Goal: Transaction & Acquisition: Purchase product/service

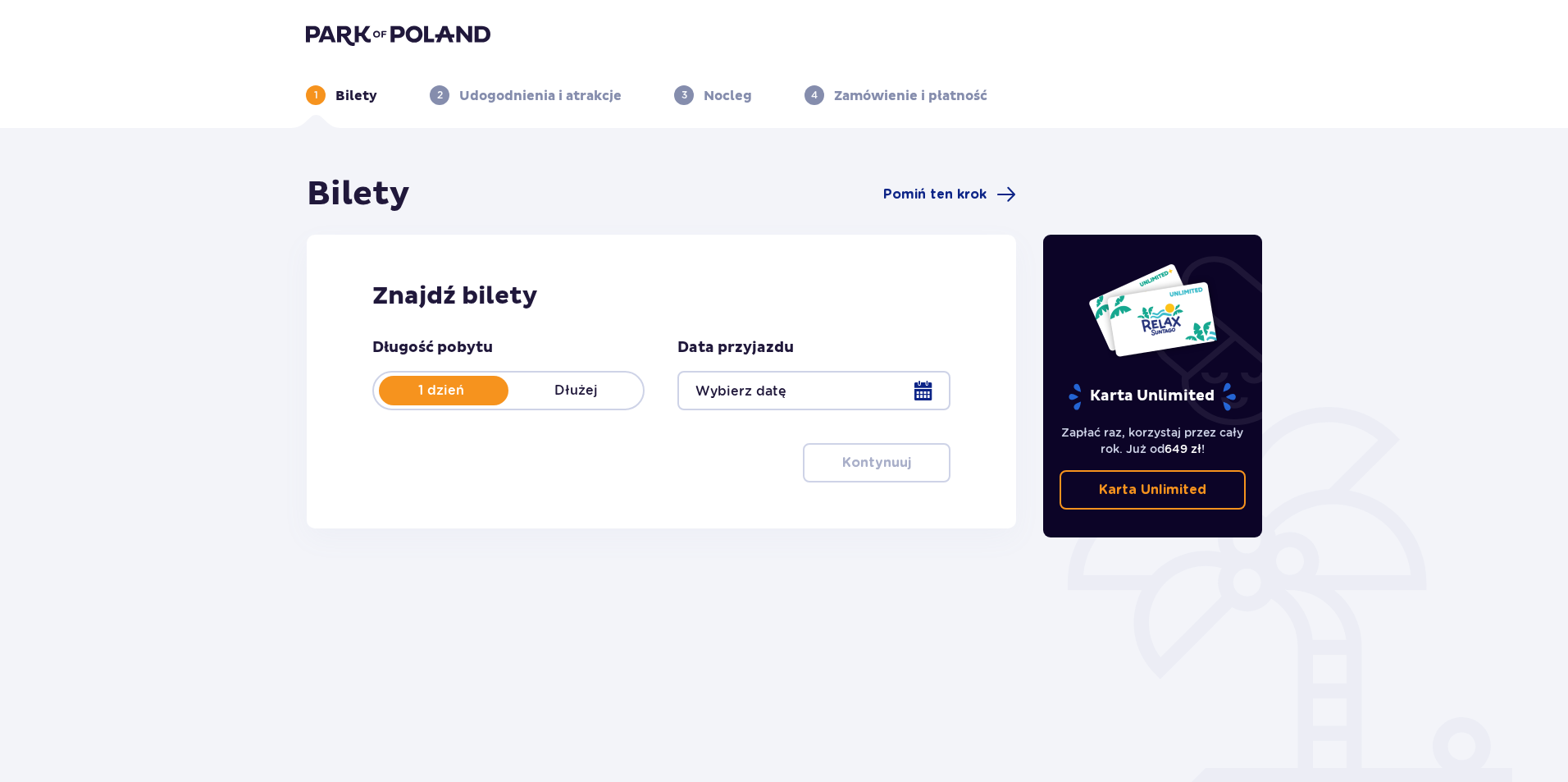
click at [807, 380] on div at bounding box center [814, 390] width 273 height 39
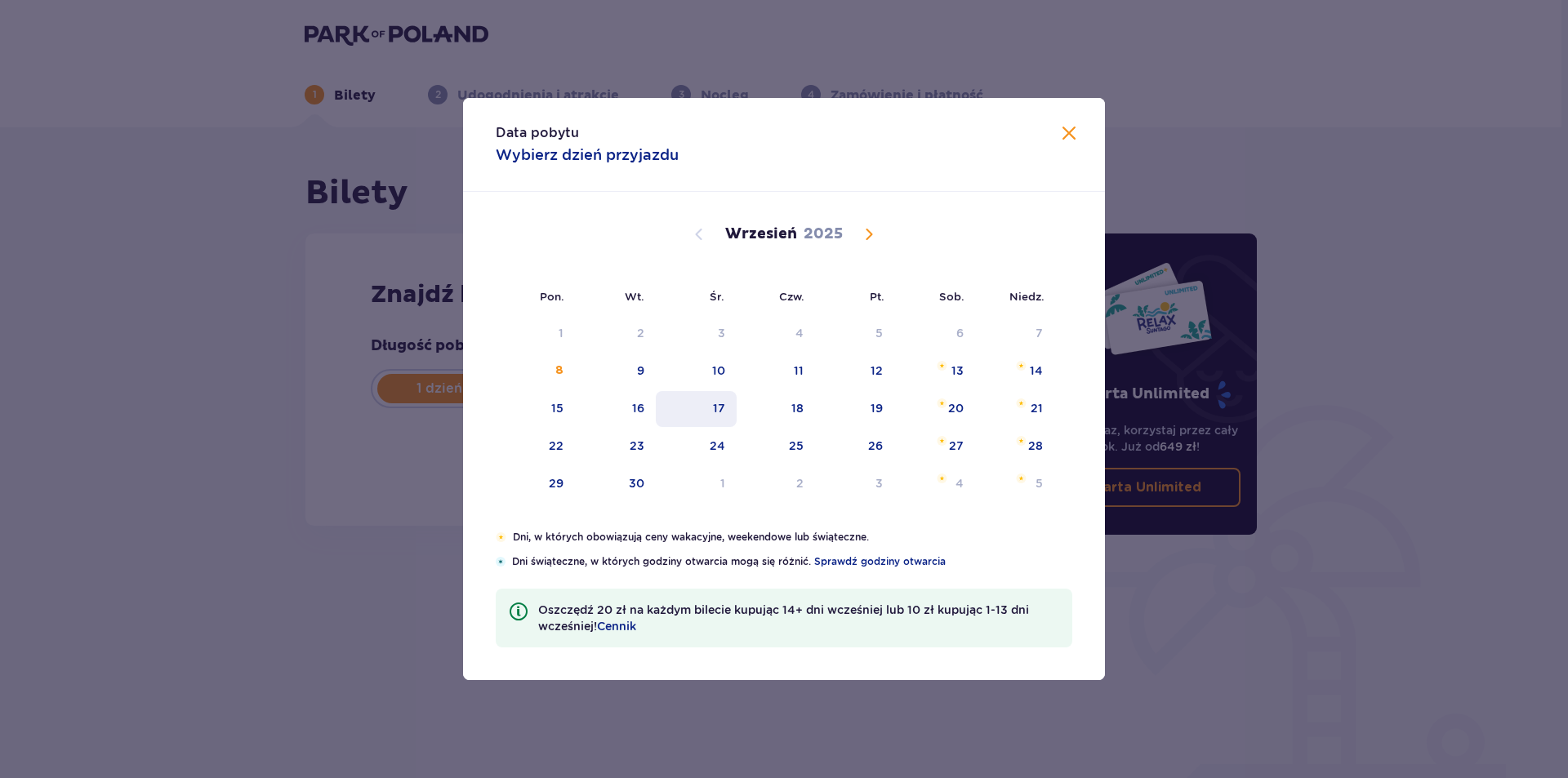
click at [716, 409] on div "17" at bounding box center [719, 408] width 13 height 16
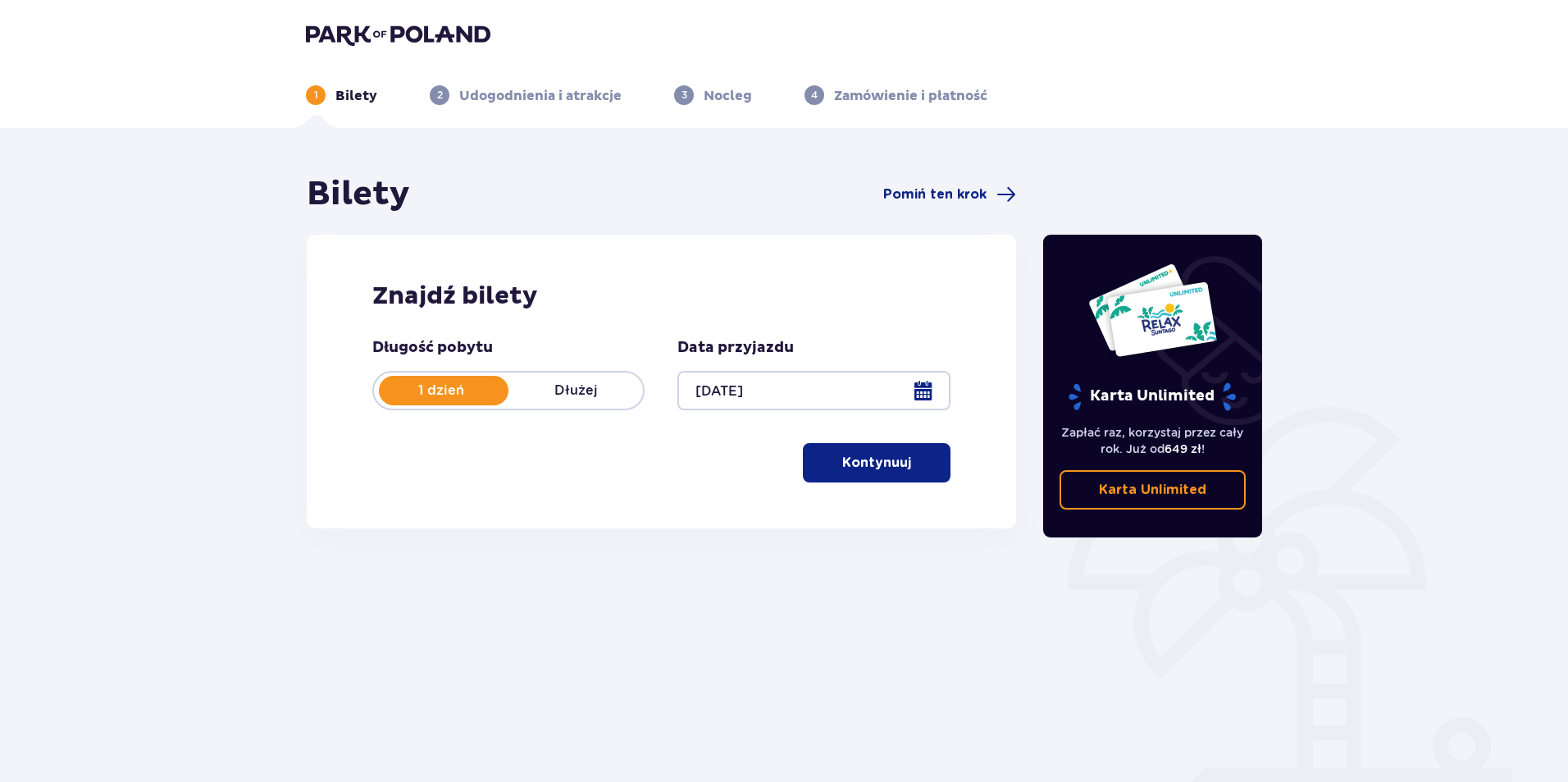
click at [765, 404] on div at bounding box center [814, 390] width 273 height 39
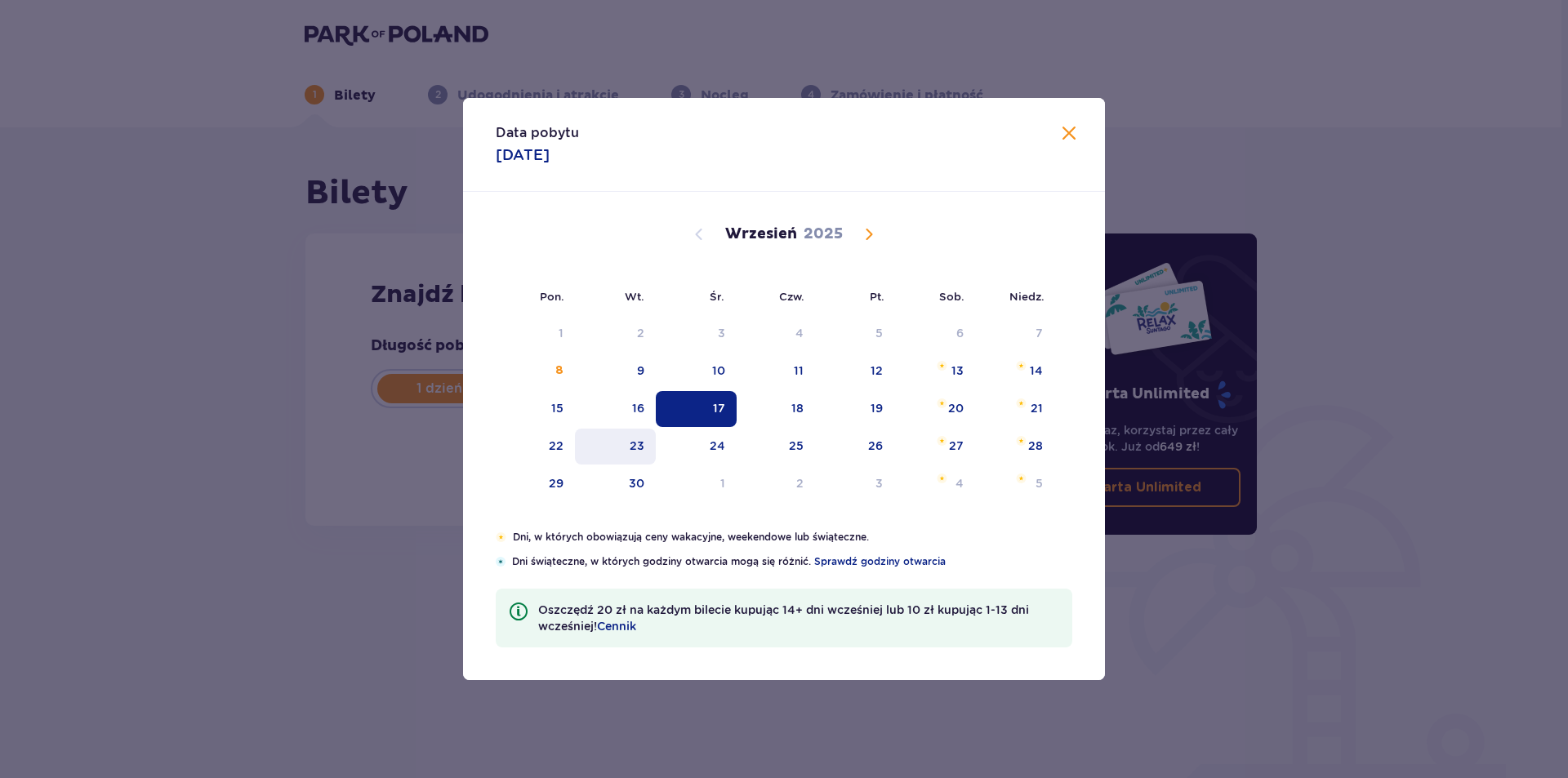
click at [614, 446] on div "23" at bounding box center [614, 447] width 81 height 36
type input "[DATE]"
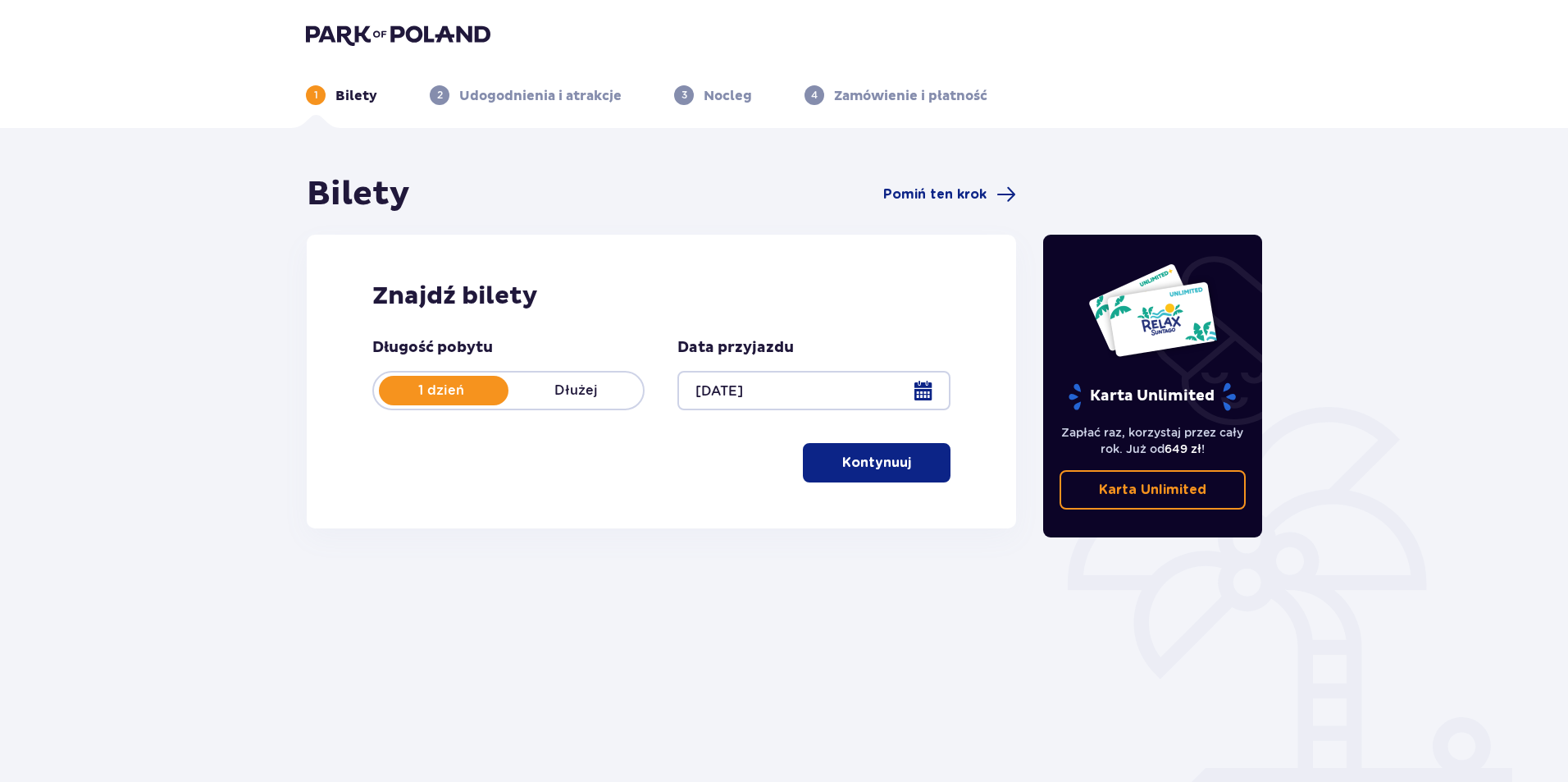
click at [858, 473] on button "Kontynuuj" at bounding box center [876, 462] width 147 height 39
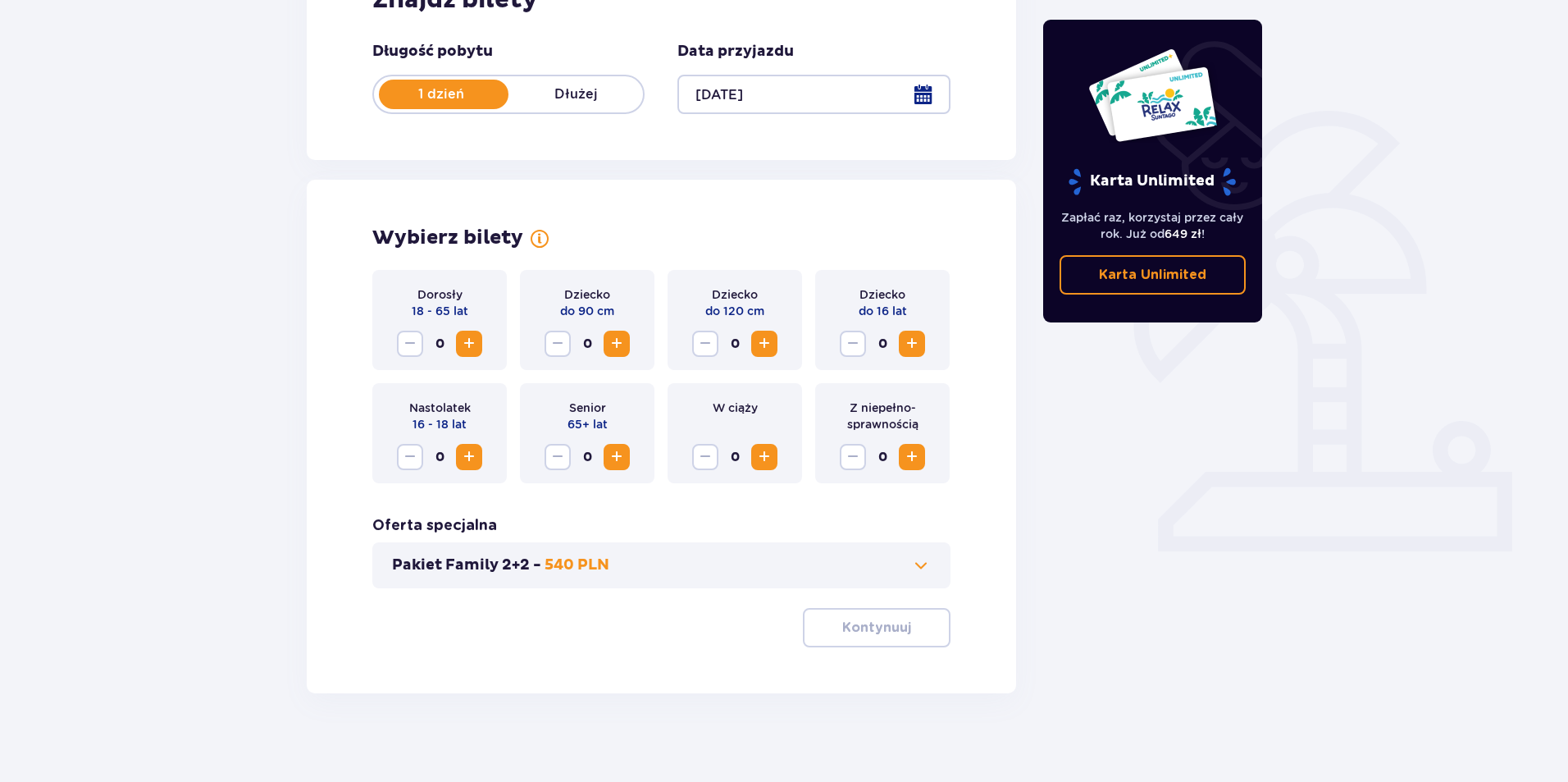
scroll to position [306, 0]
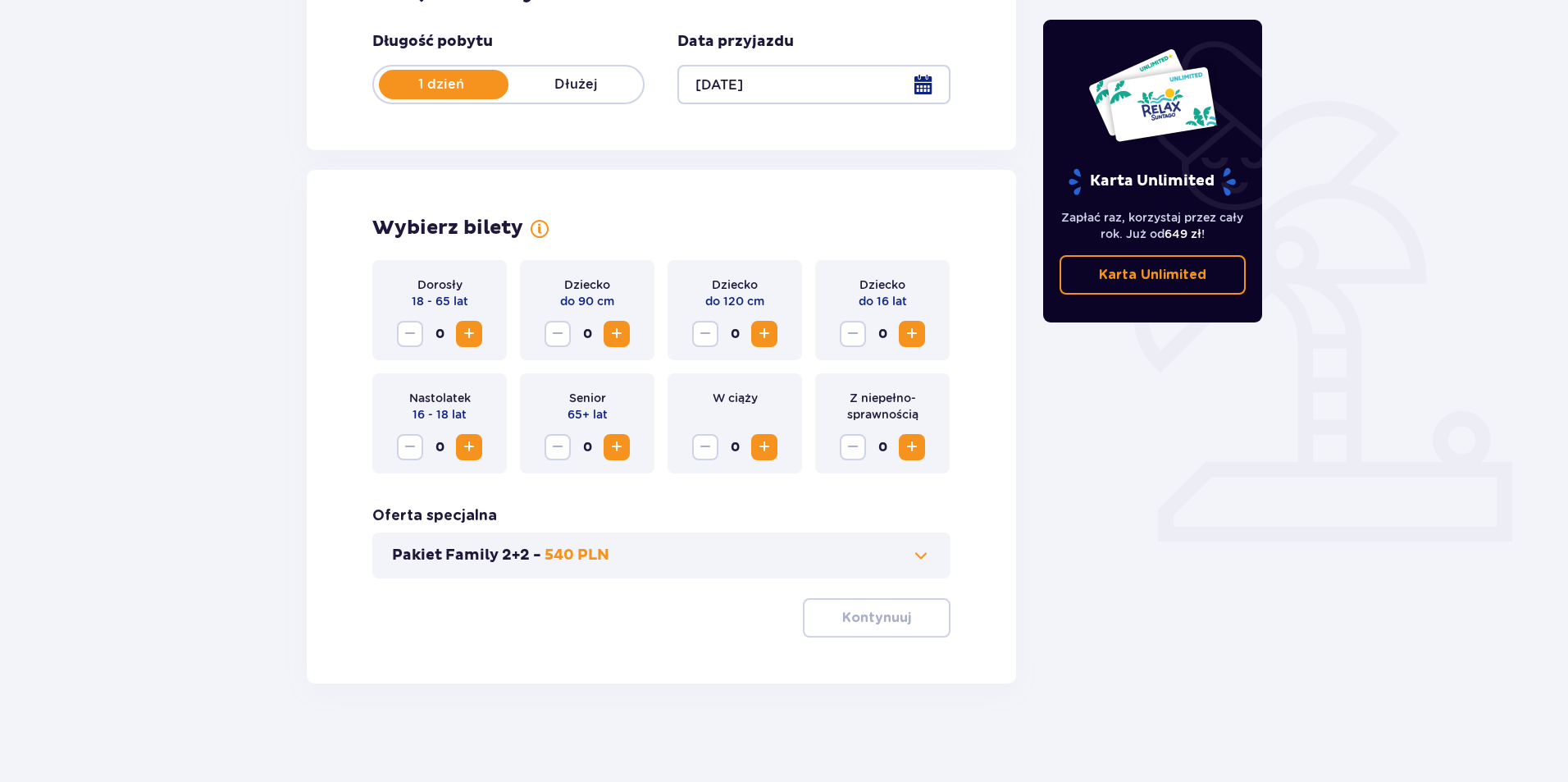
click at [473, 331] on span "Increase" at bounding box center [469, 334] width 20 height 20
click at [895, 607] on button "Kontynuuj" at bounding box center [876, 617] width 147 height 39
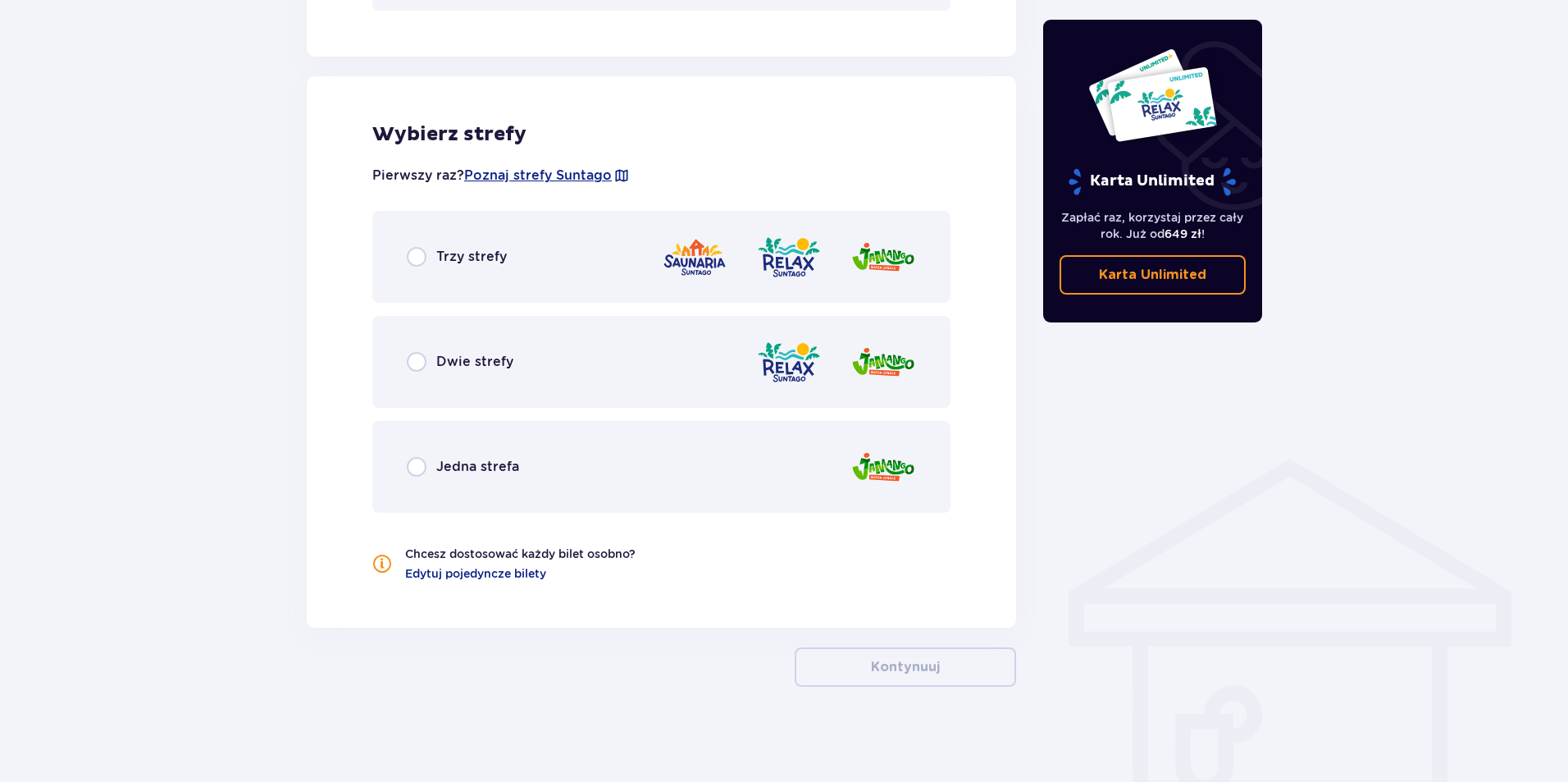
scroll to position [877, 0]
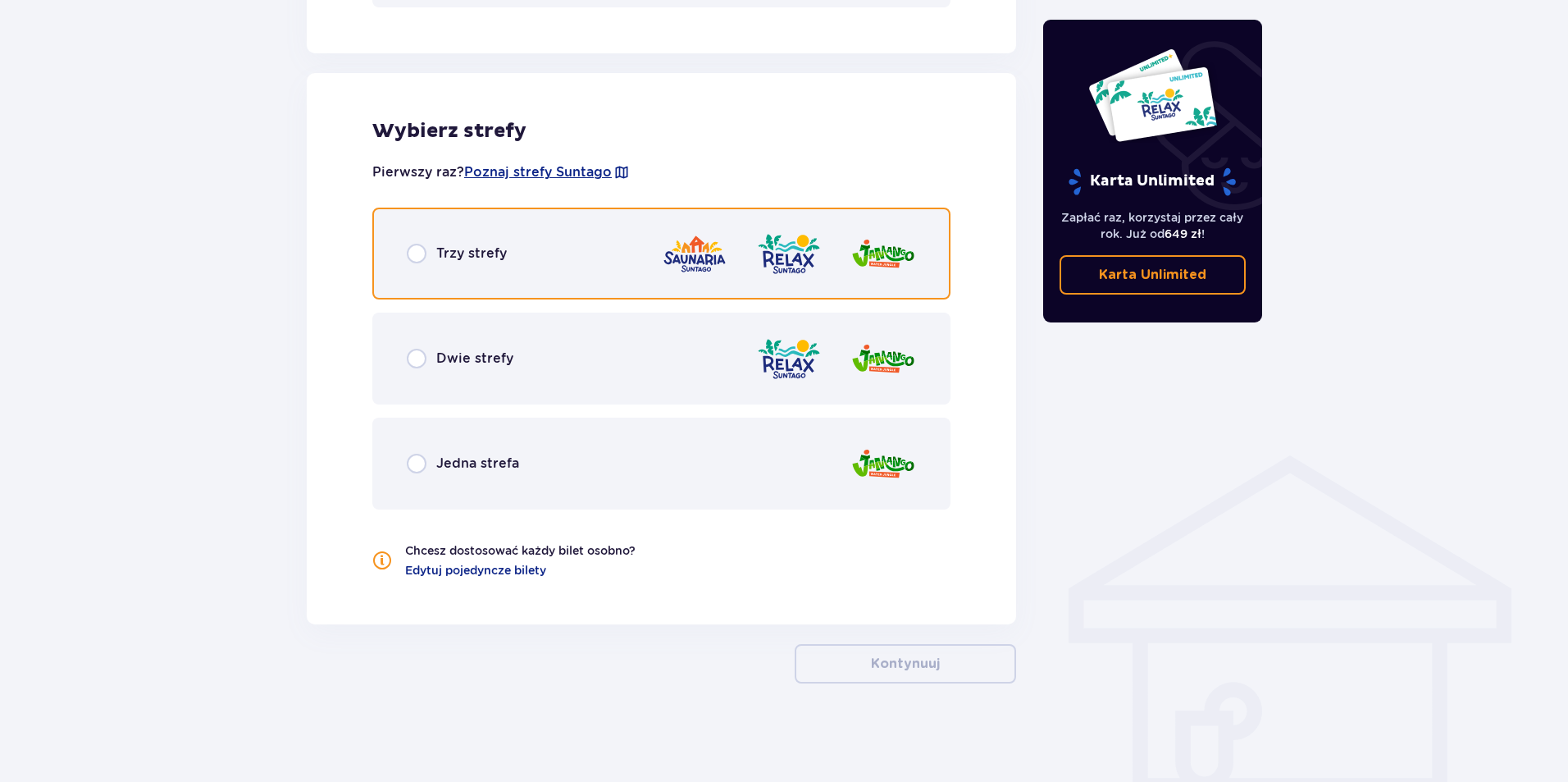
click at [418, 251] on input "radio" at bounding box center [417, 254] width 20 height 20
radio input "true"
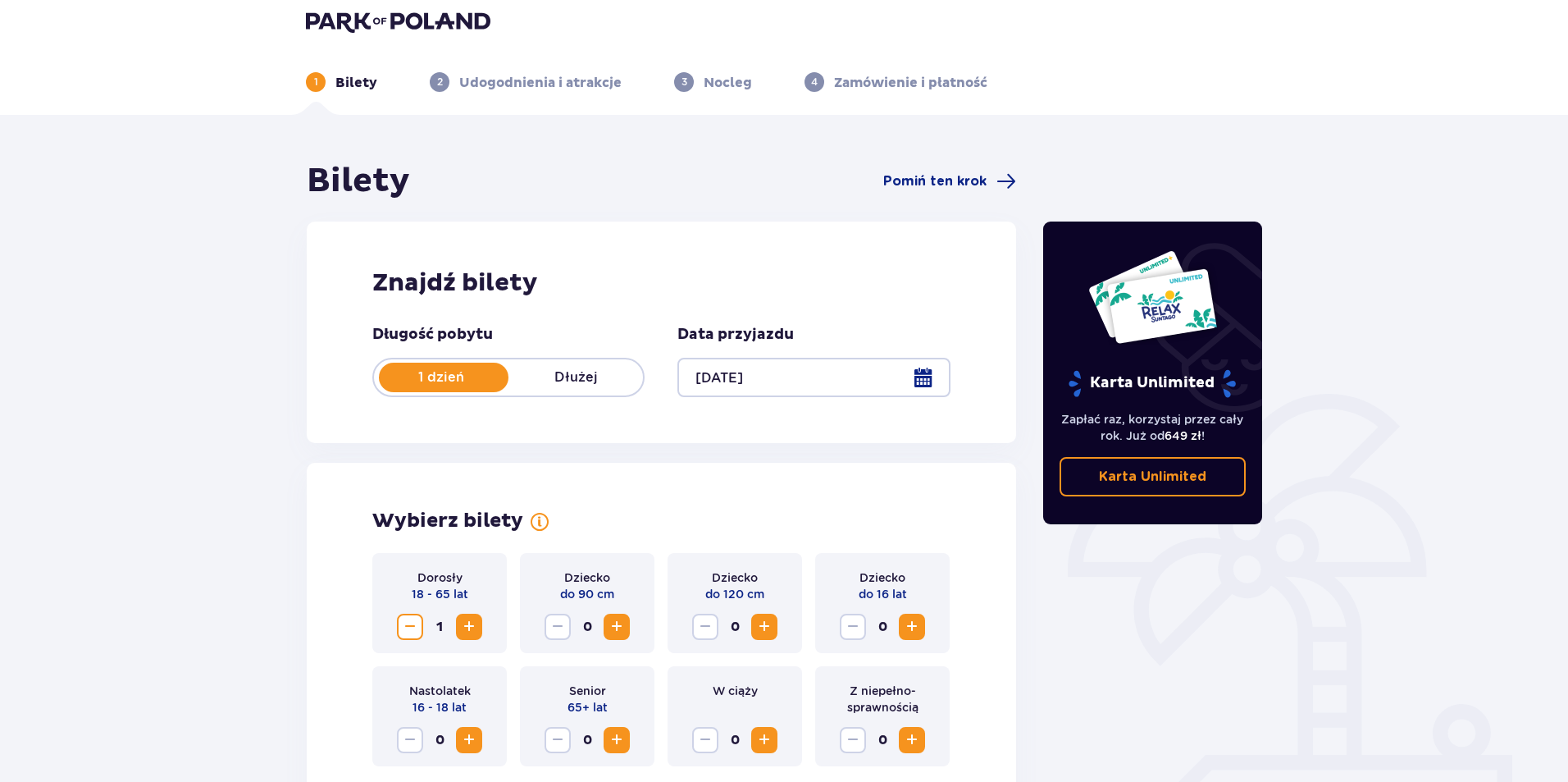
scroll to position [0, 0]
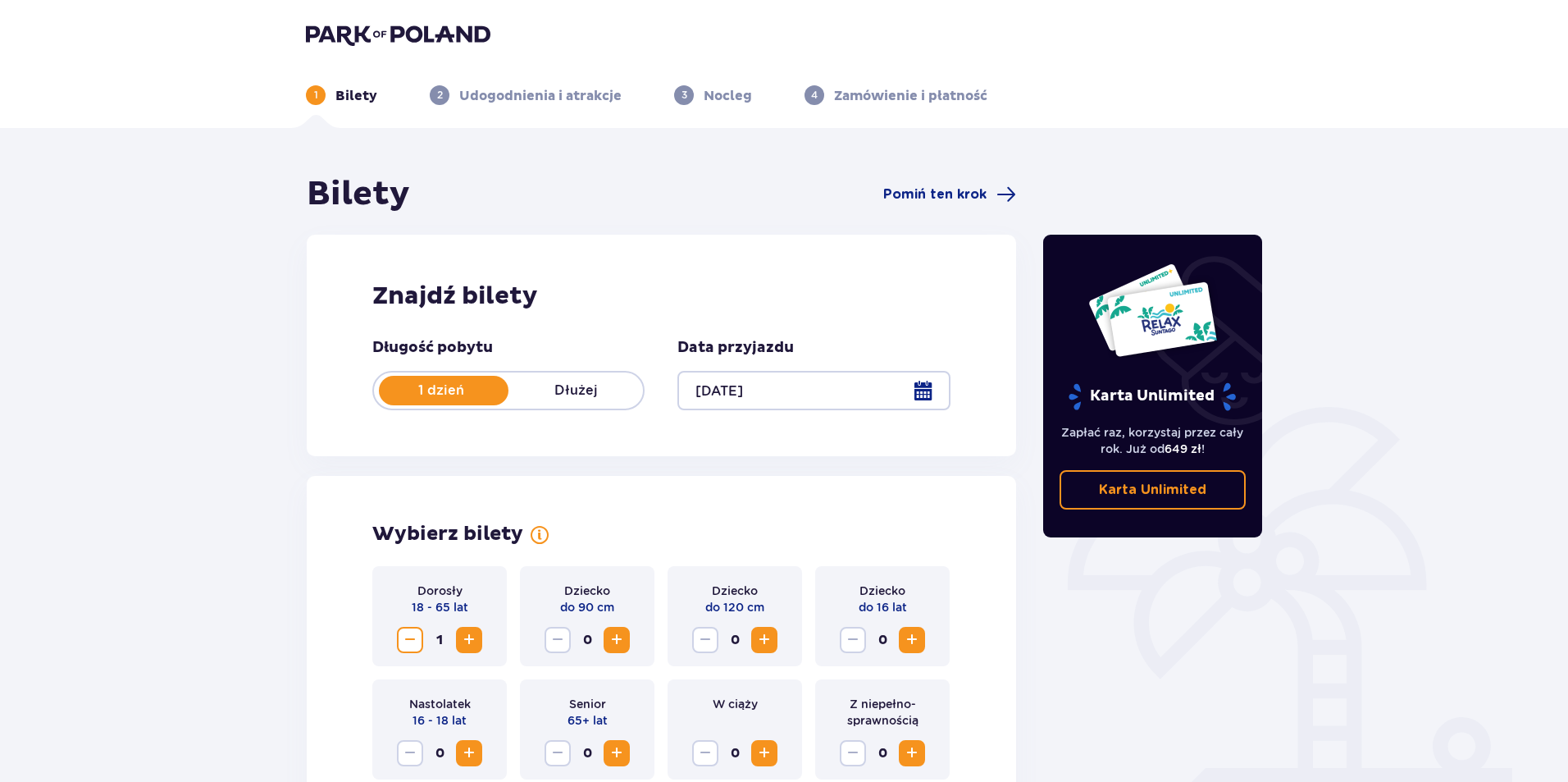
click at [488, 95] on p "Udogodnienia i atrakcje" at bounding box center [540, 96] width 163 height 18
click at [929, 196] on span "Pomiń ten krok" at bounding box center [935, 195] width 104 height 18
